Goal: Information Seeking & Learning: Learn about a topic

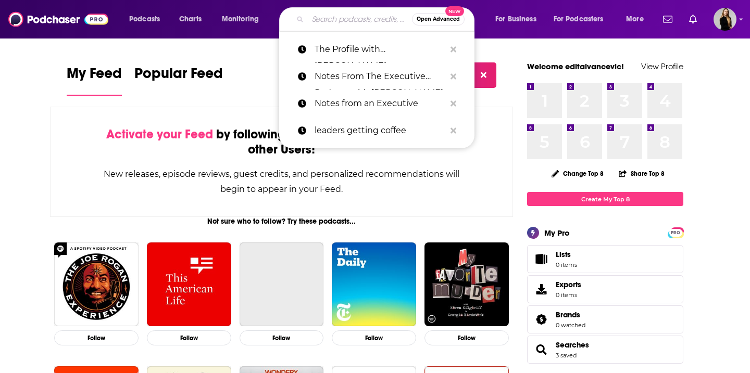
click at [338, 19] on input "Search podcasts, credits, & more..." at bounding box center [360, 19] width 104 height 17
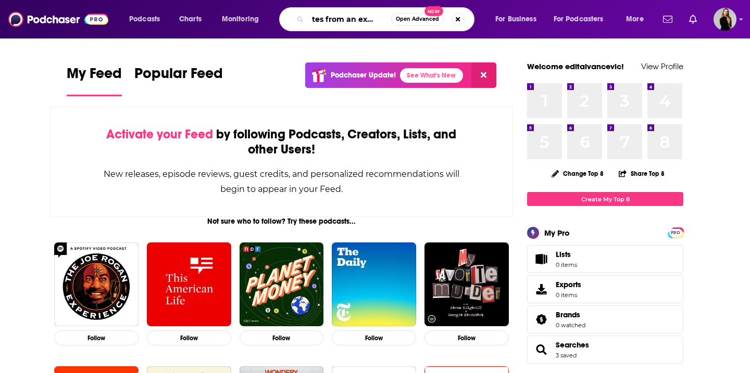
scroll to position [0, 14]
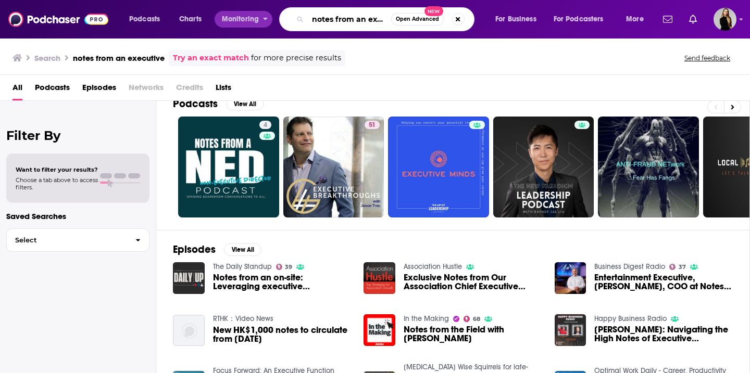
drag, startPoint x: 386, startPoint y: 20, endPoint x: 253, endPoint y: 20, distance: 133.3
click at [253, 20] on div "Podcasts Charts Monitoring notes from an executive Open Advanced New For Busine…" at bounding box center [388, 19] width 532 height 24
paste input "Notes from an Executive"
type input "Notes from an Executive utive"
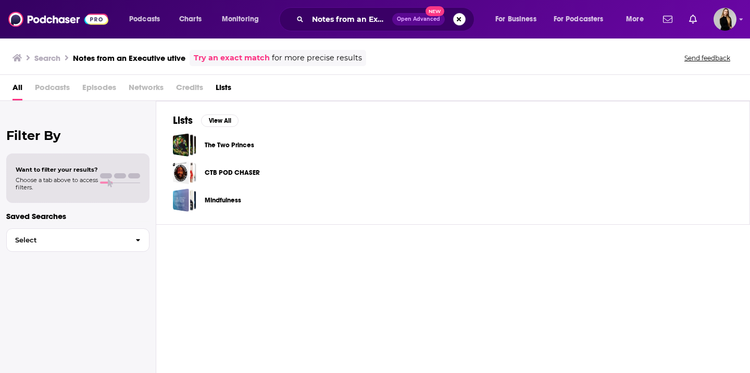
click at [460, 20] on button "Search podcasts, credits, & more..." at bounding box center [459, 19] width 12 height 12
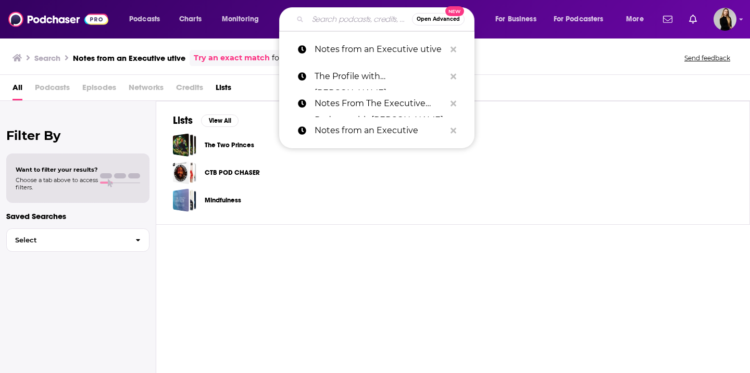
paste input "Notes from an Executive"
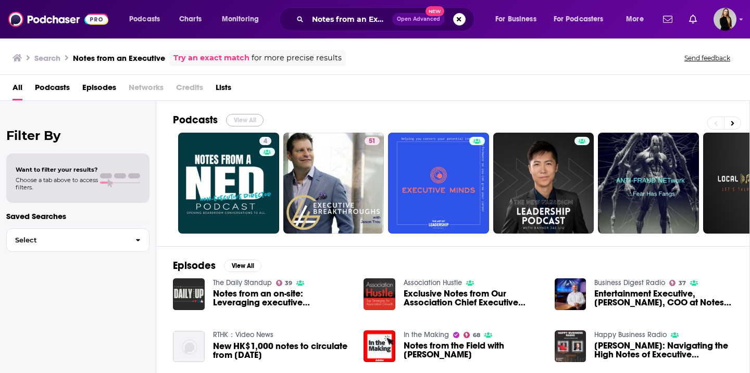
click at [240, 117] on button "View All" at bounding box center [244, 120] width 37 height 12
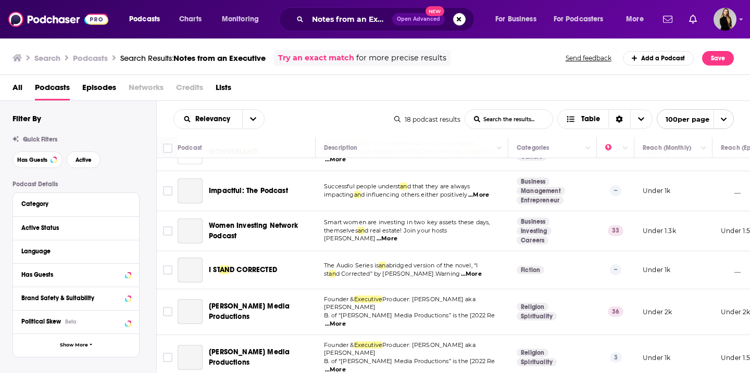
scroll to position [515, 0]
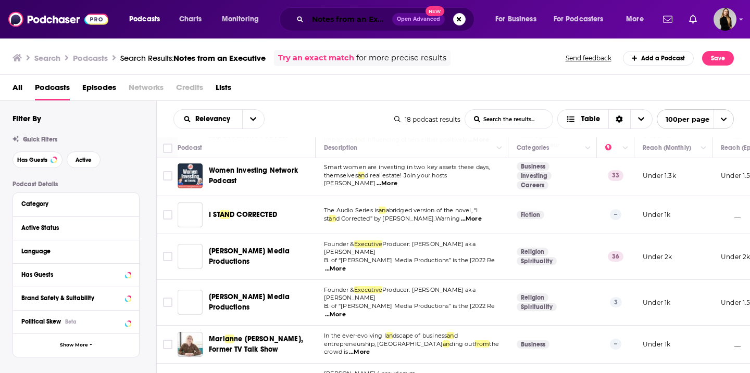
click at [358, 19] on input "Notes from an Executive" at bounding box center [350, 19] width 84 height 17
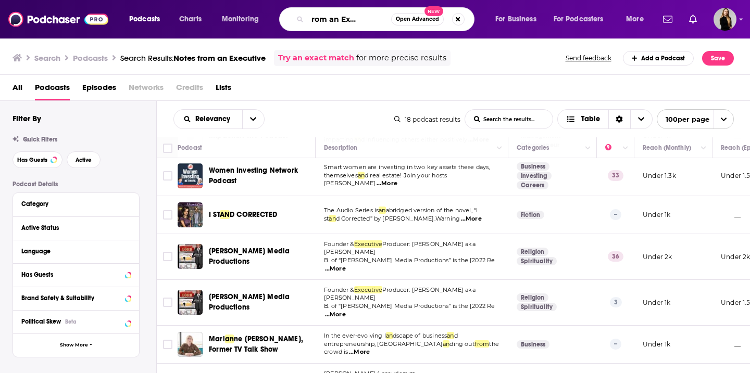
scroll to position [0, 32]
type input "Notes from an Executive nz"
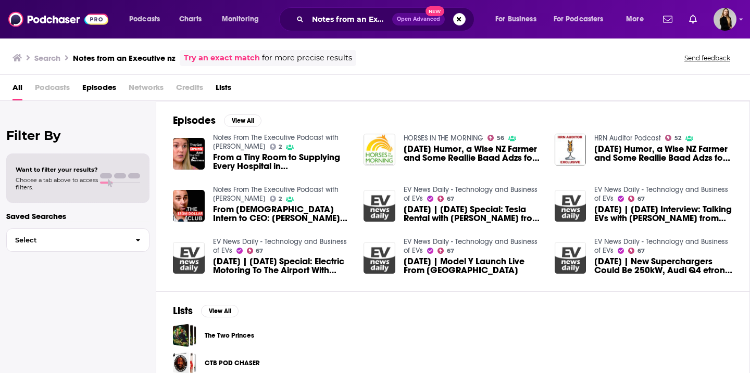
click at [232, 211] on span "From [DEMOGRAPHIC_DATA] Intern to CEO: [PERSON_NAME] Bayleys Auckland Journey" at bounding box center [282, 214] width 139 height 18
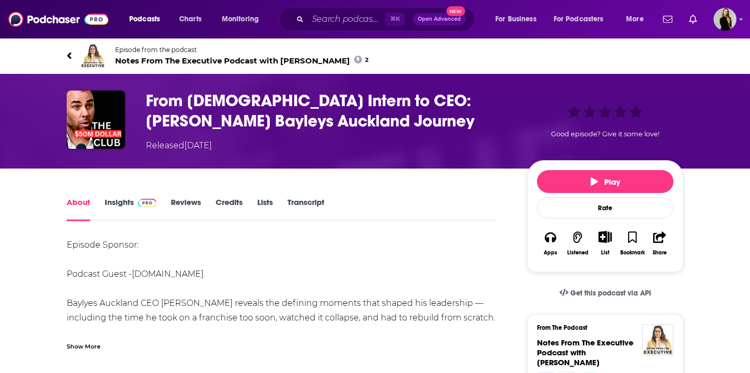
click at [248, 59] on span "Notes From The Executive Podcast with [PERSON_NAME] 2" at bounding box center [242, 61] width 254 height 10
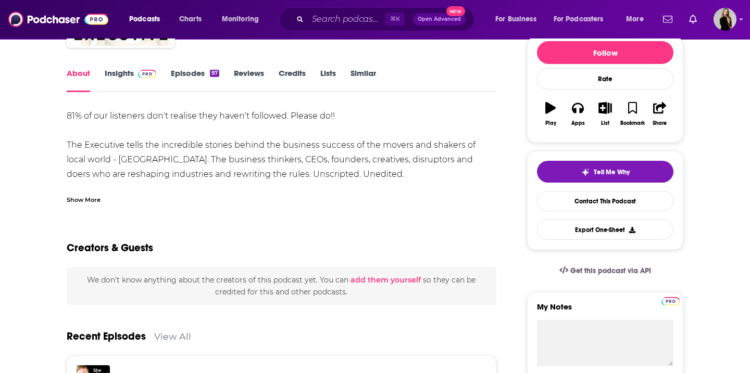
scroll to position [131, 0]
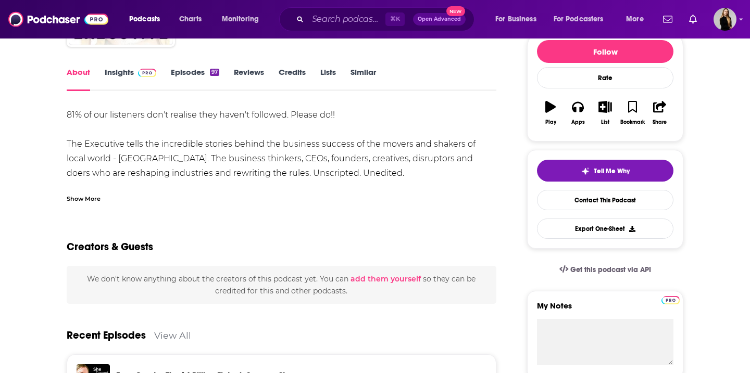
click at [120, 70] on link "Insights" at bounding box center [131, 79] width 52 height 24
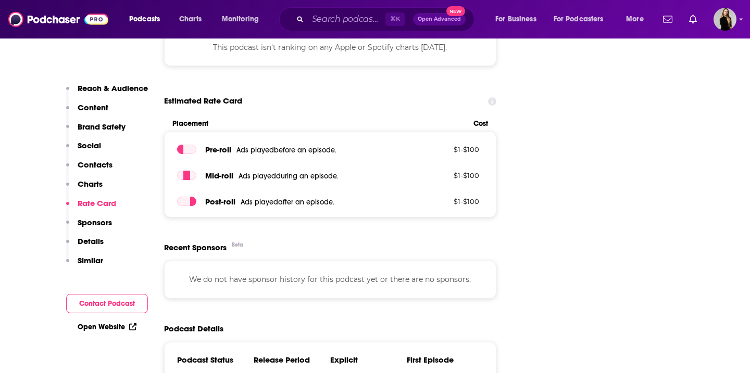
scroll to position [1119, 0]
